Goal: Transaction & Acquisition: Obtain resource

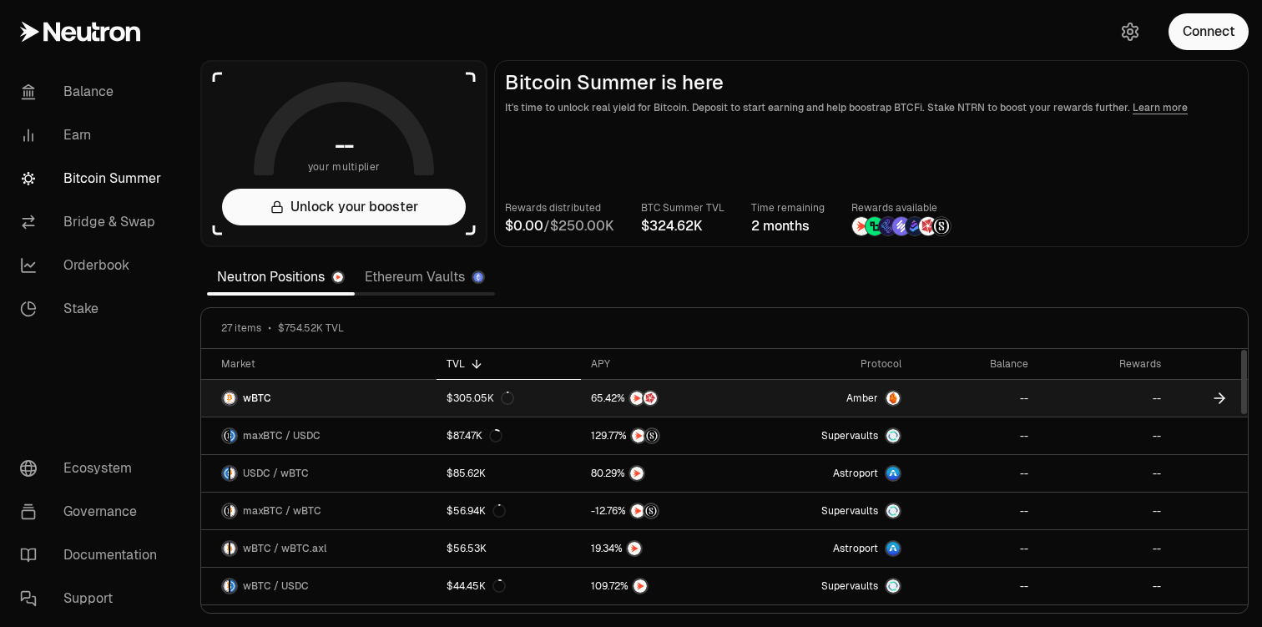
click at [357, 398] on link "wBTC" at bounding box center [318, 398] width 235 height 37
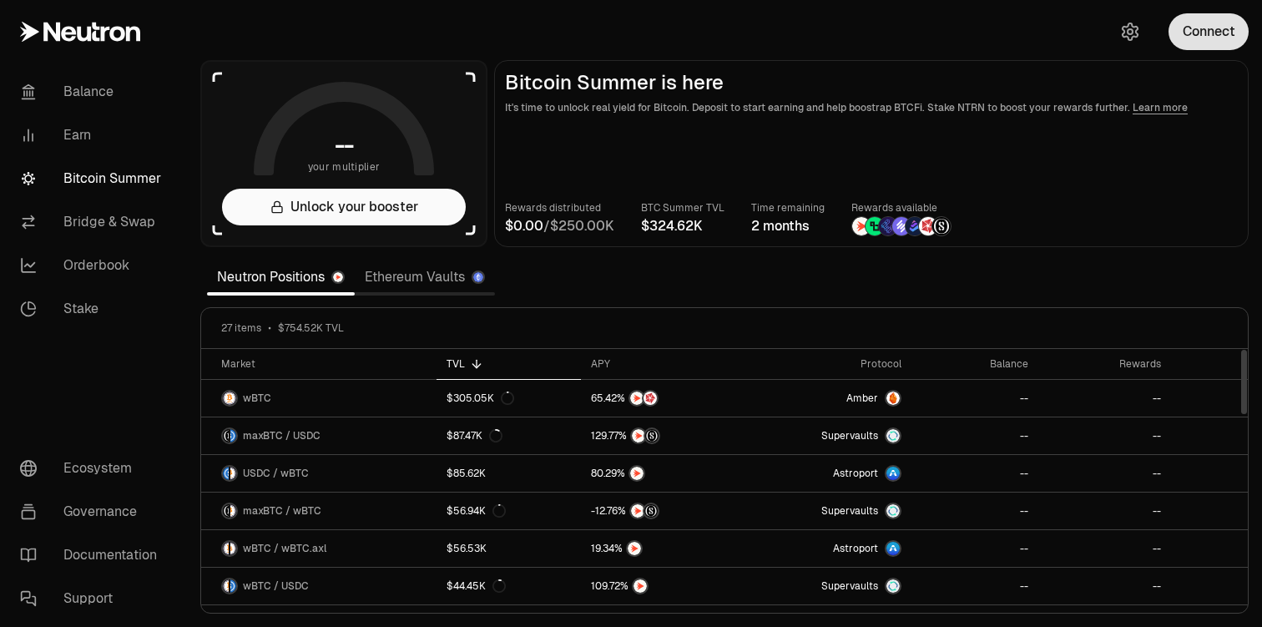
click at [1212, 33] on button "Connect" at bounding box center [1208, 31] width 80 height 37
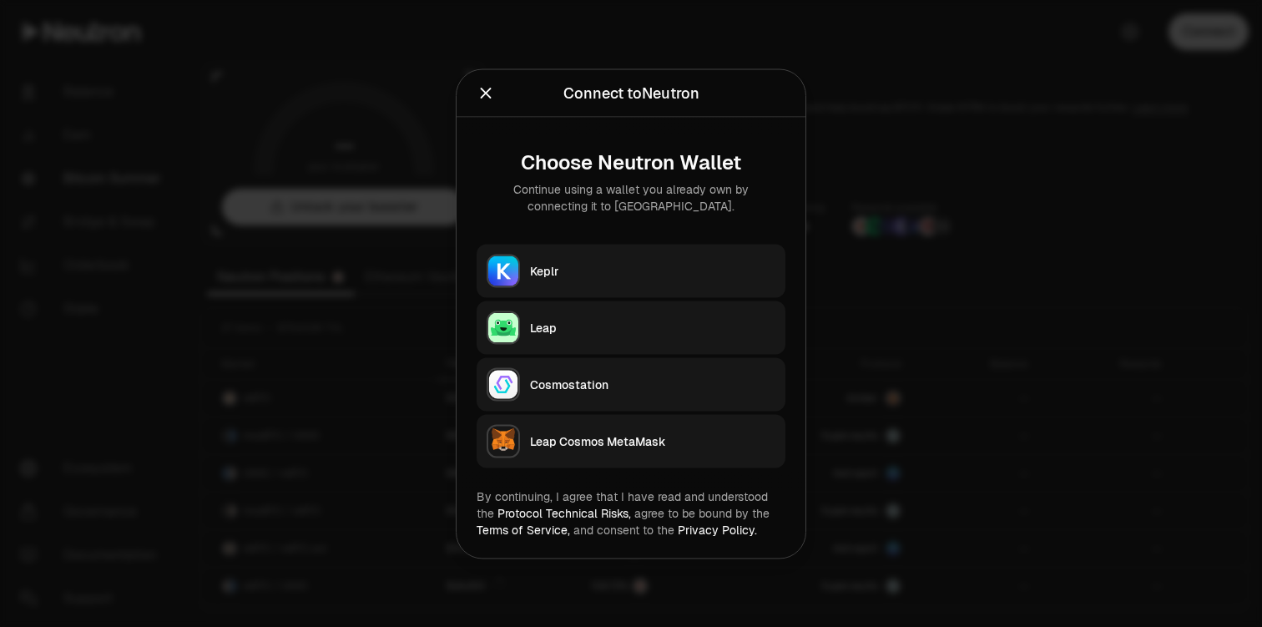
click at [567, 275] on div "Keplr" at bounding box center [652, 270] width 245 height 17
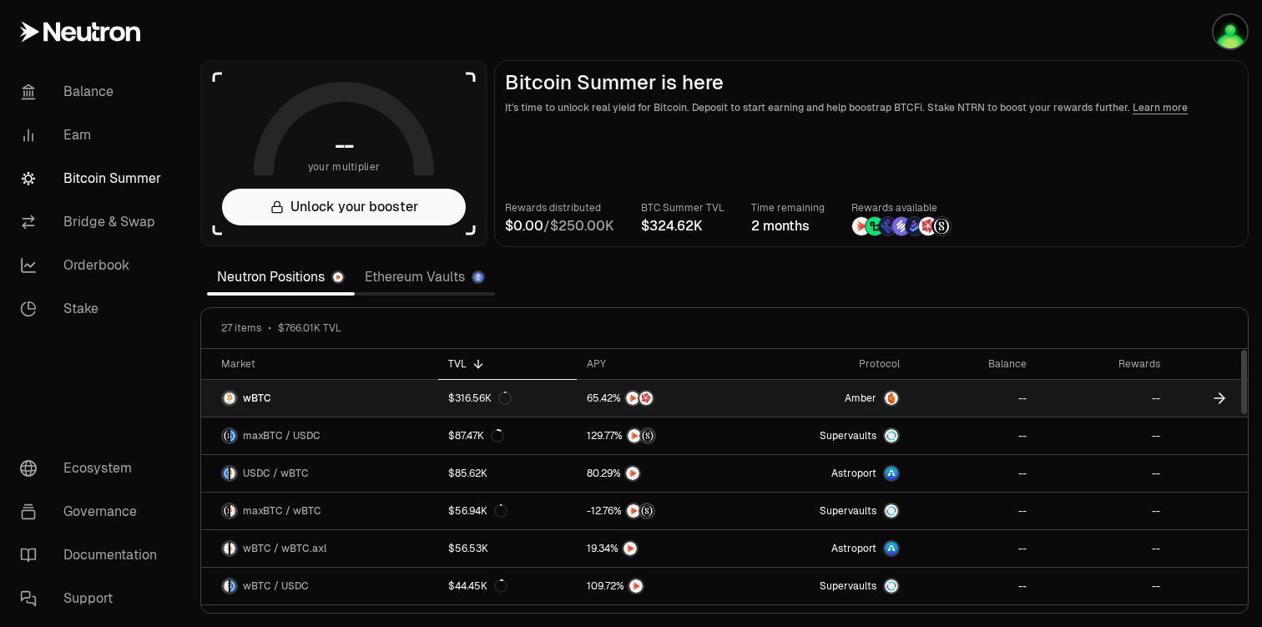
click at [1218, 402] on icon at bounding box center [1219, 398] width 17 height 17
click at [243, 394] on span "wBTC" at bounding box center [257, 397] width 28 height 13
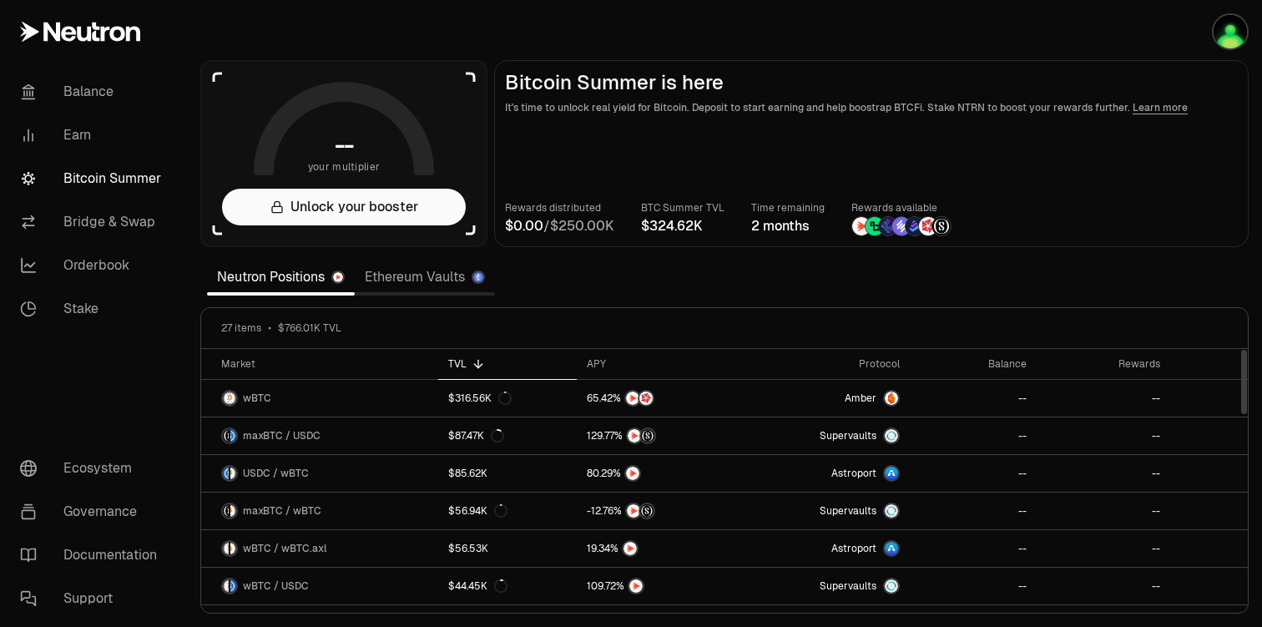
click at [414, 280] on link "Ethereum Vaults" at bounding box center [425, 276] width 140 height 33
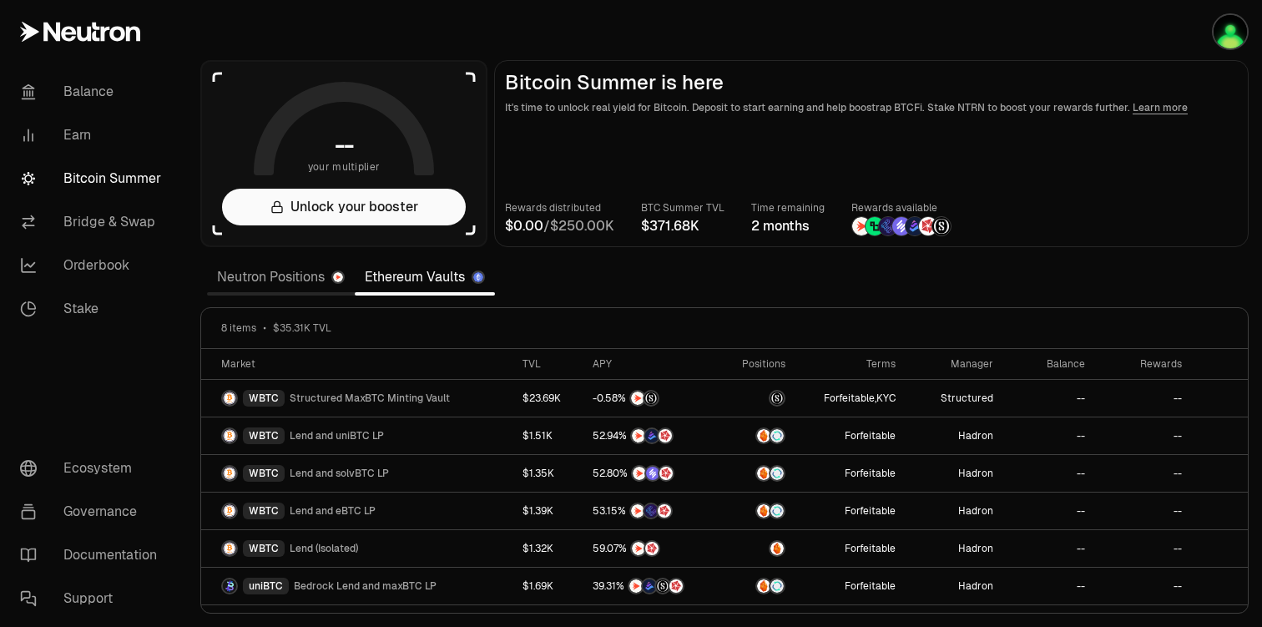
click at [304, 277] on link "Neutron Positions" at bounding box center [281, 276] width 148 height 33
